Goal: Task Accomplishment & Management: Manage account settings

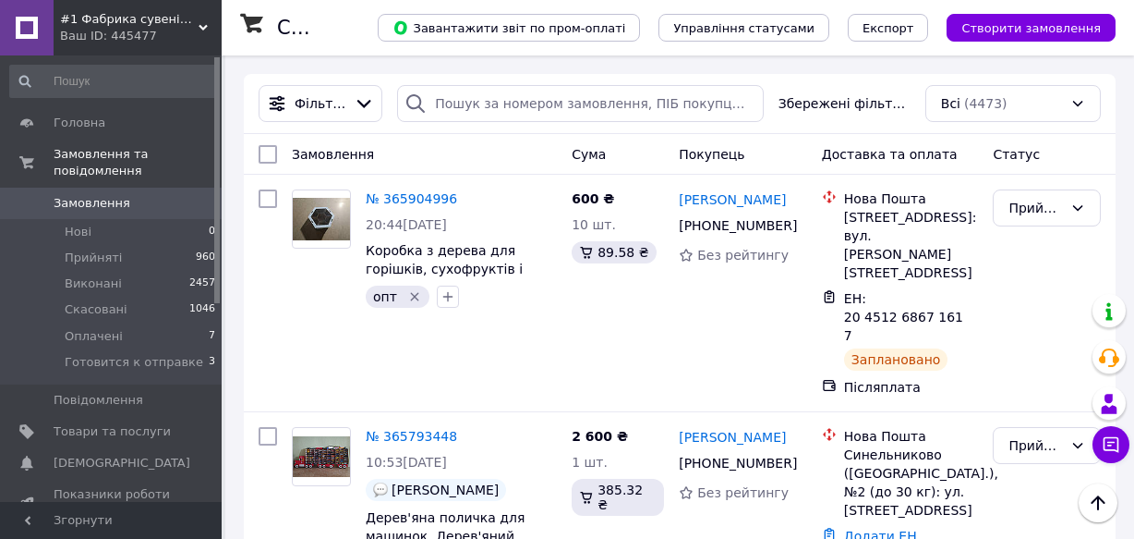
scroll to position [516, 0]
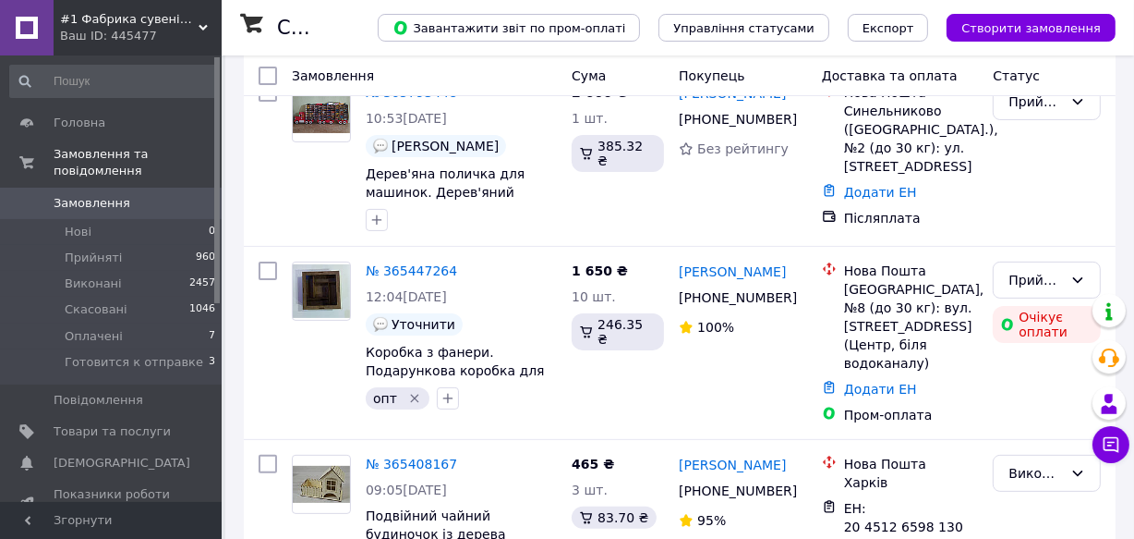
scroll to position [357, 0]
